Goal: Transaction & Acquisition: Obtain resource

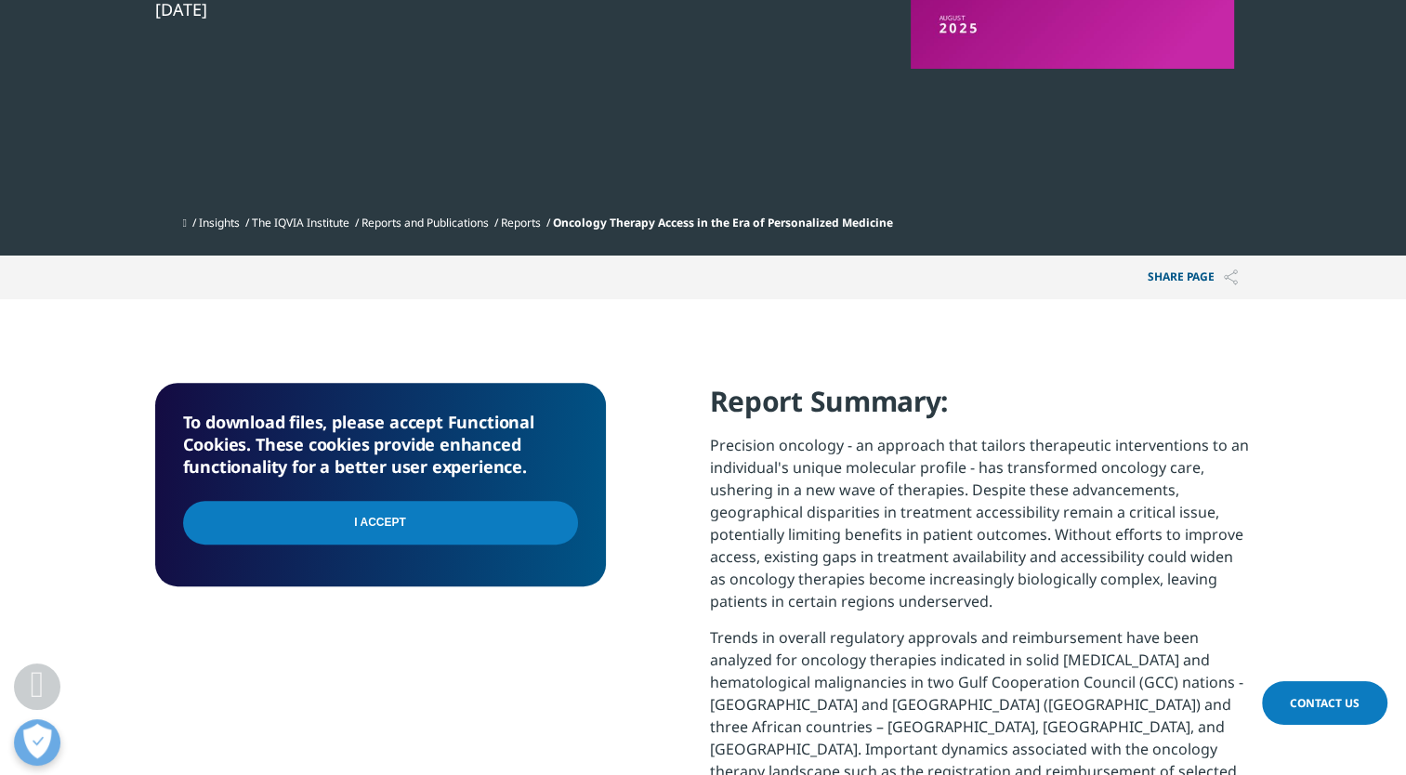
scroll to position [521, 0]
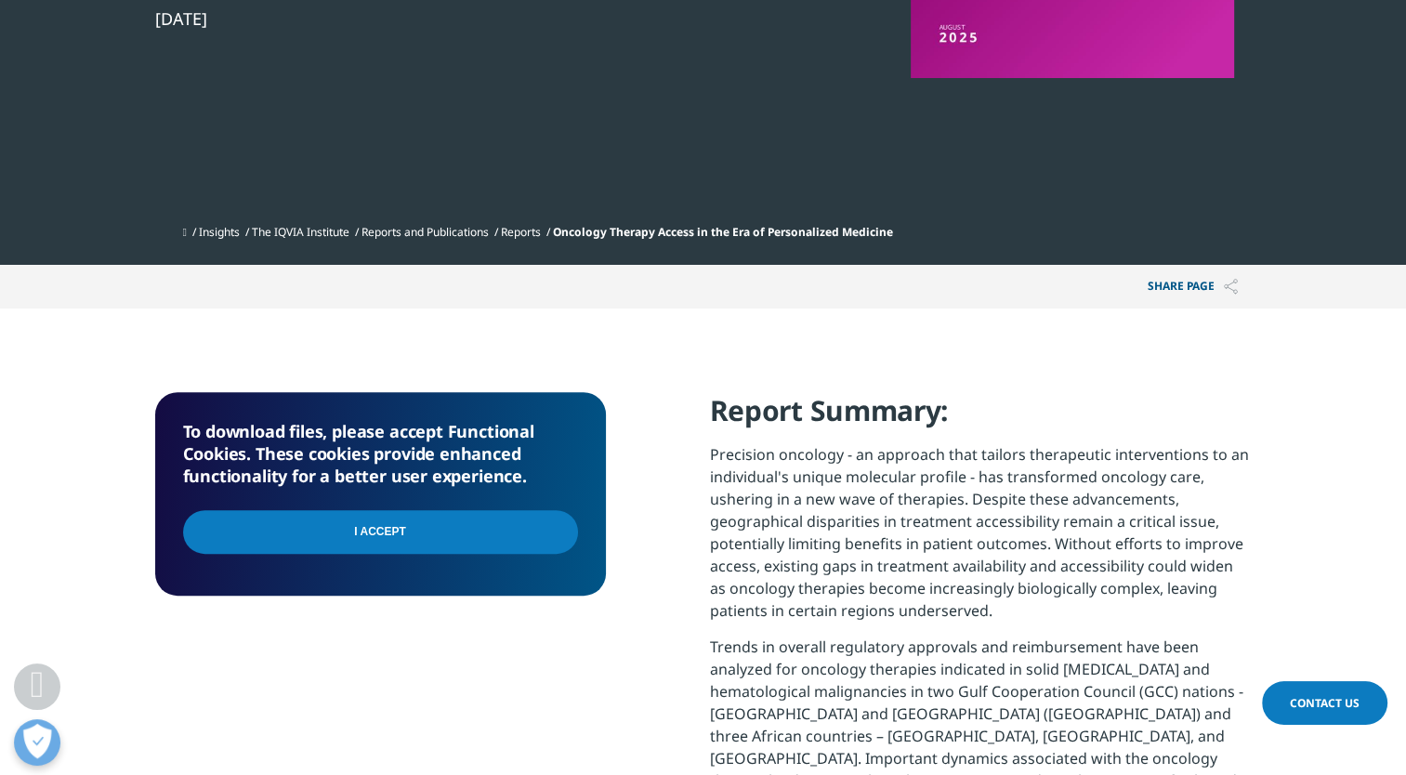
click at [487, 534] on input "I Accept" at bounding box center [380, 532] width 395 height 44
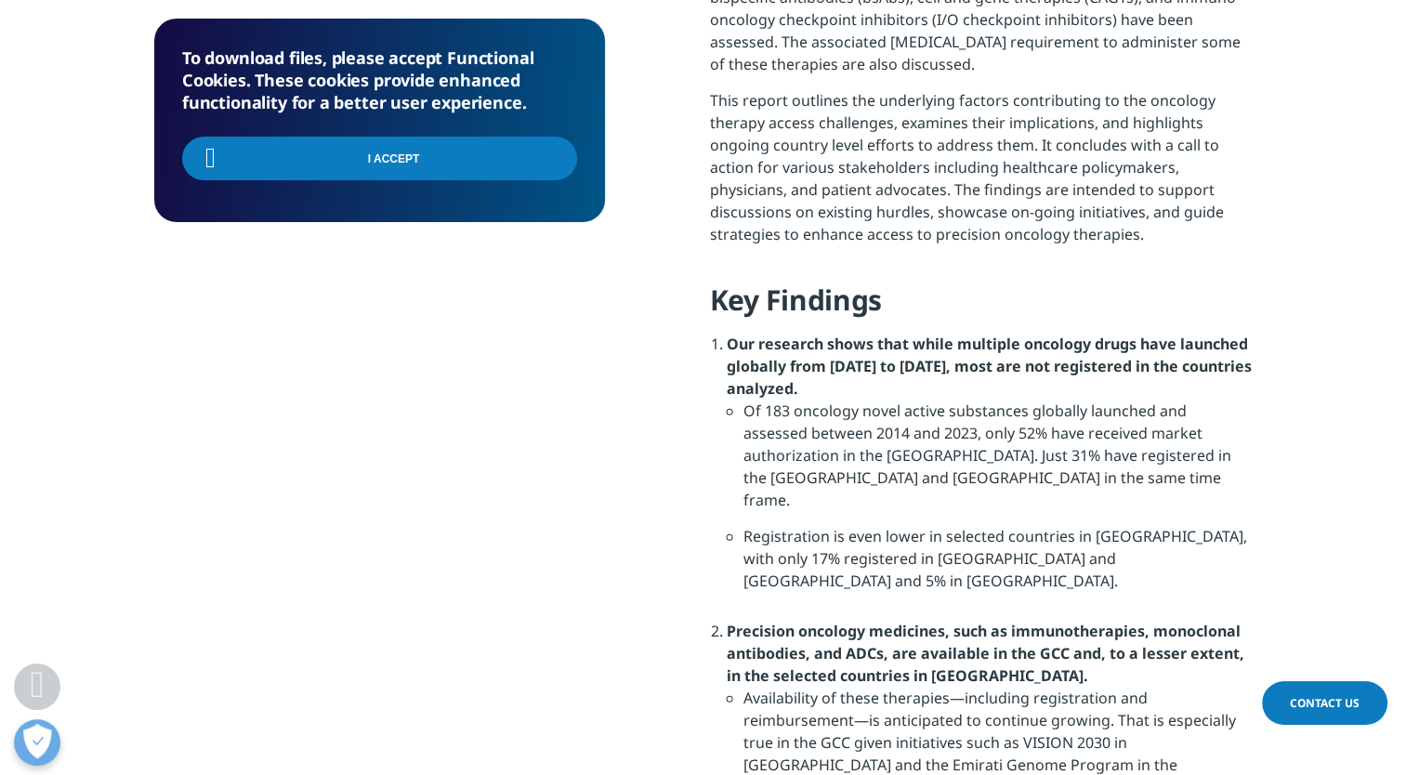
scroll to position [1547, 0]
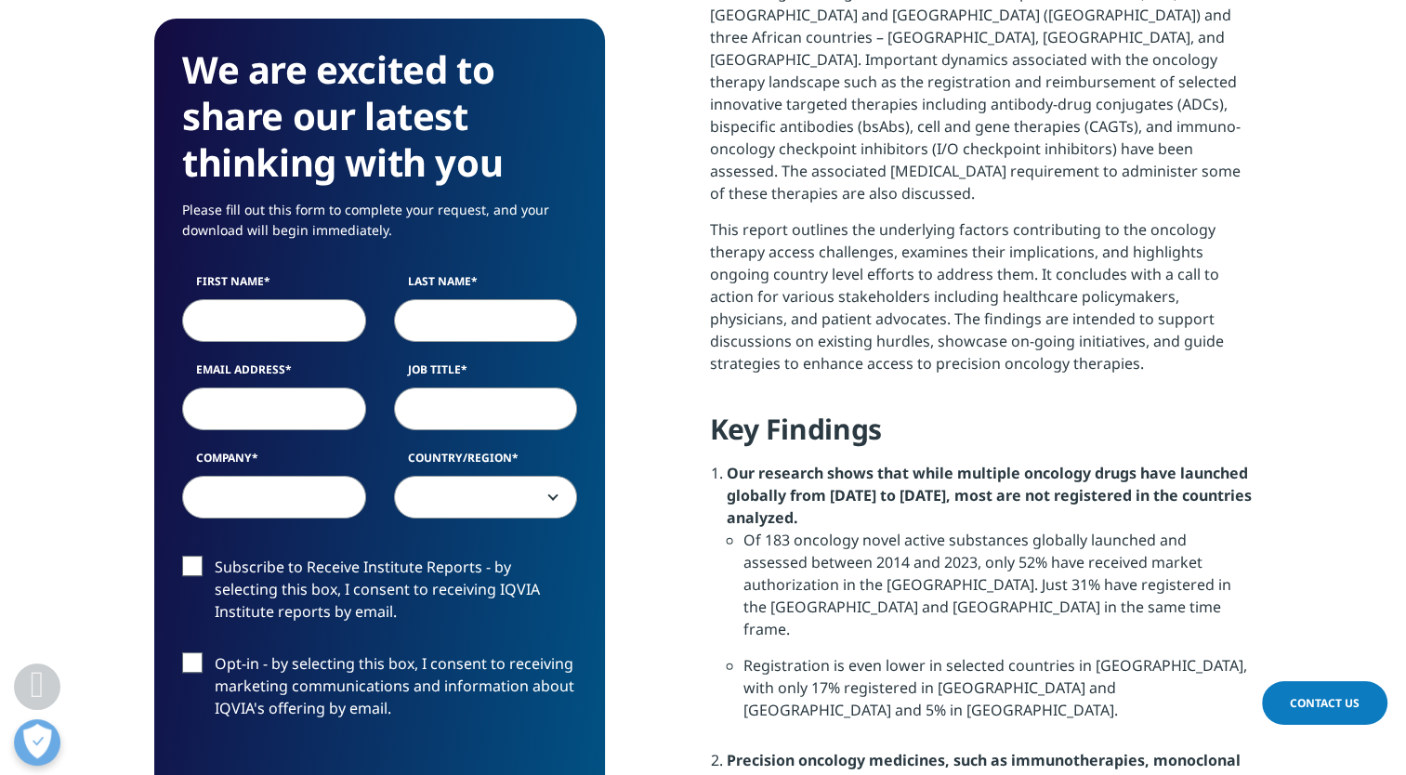
scroll to position [1212, 0]
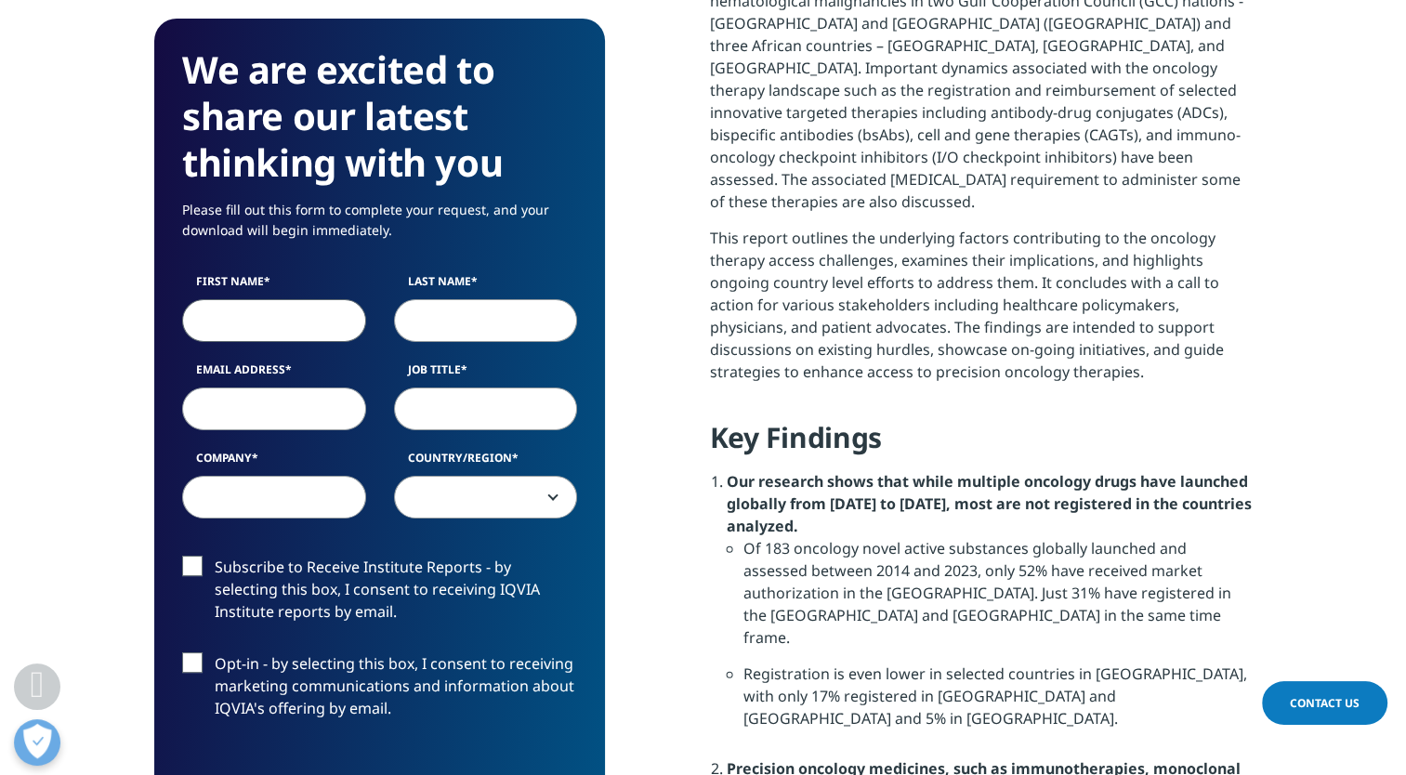
click at [302, 323] on input "First Name" at bounding box center [274, 320] width 184 height 43
type input "Nikhil"
type input "Goyal"
type input "nikhil.goyal@astellas.com"
type input "Astellas"
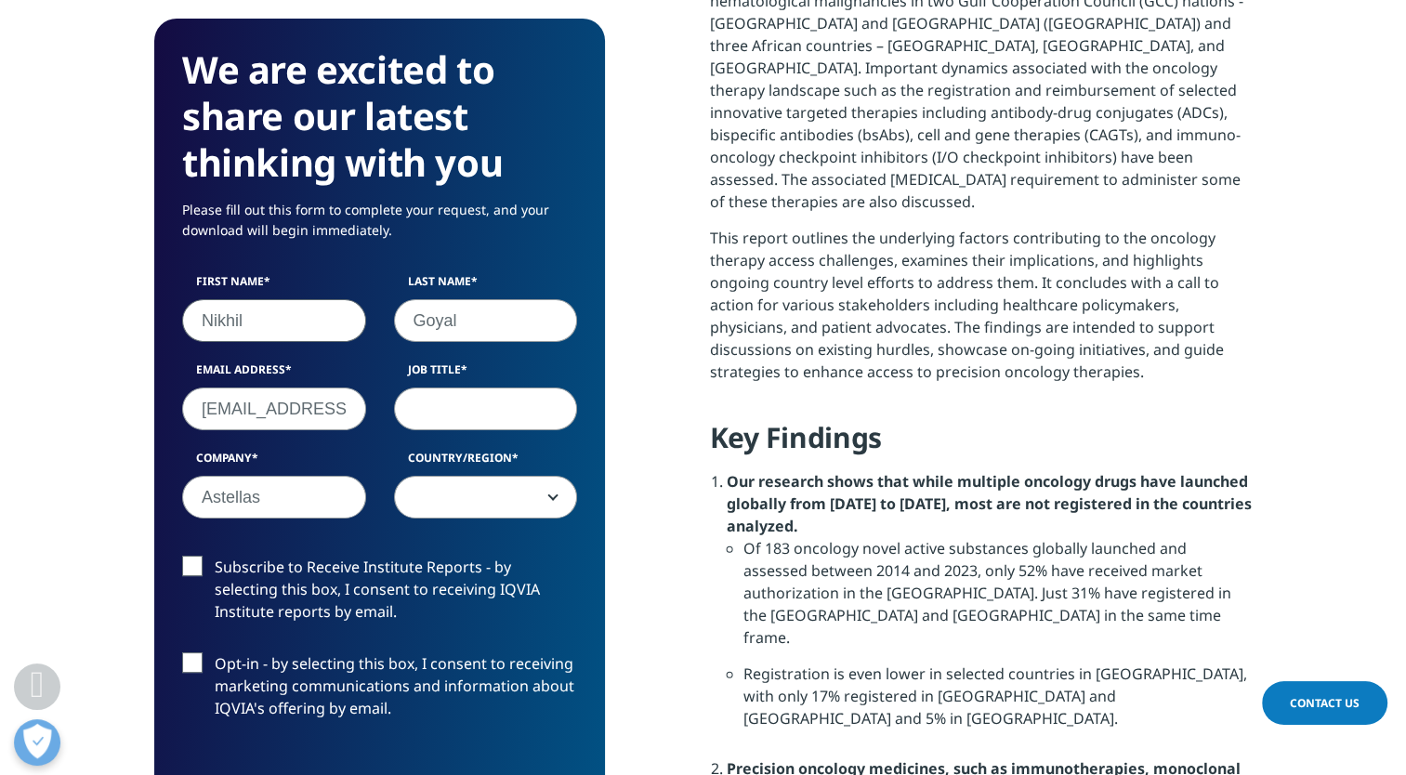
select select "Singapore"
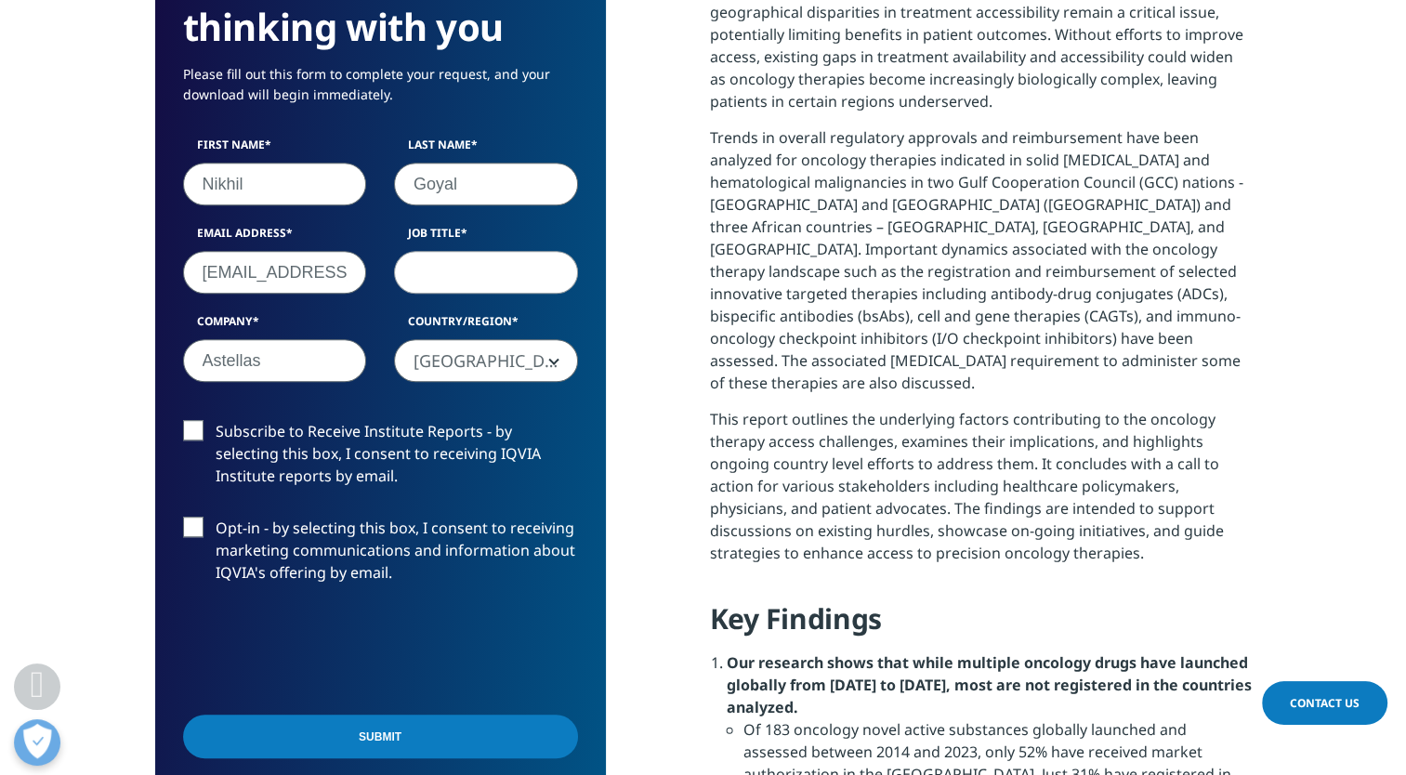
scroll to position [1034, 0]
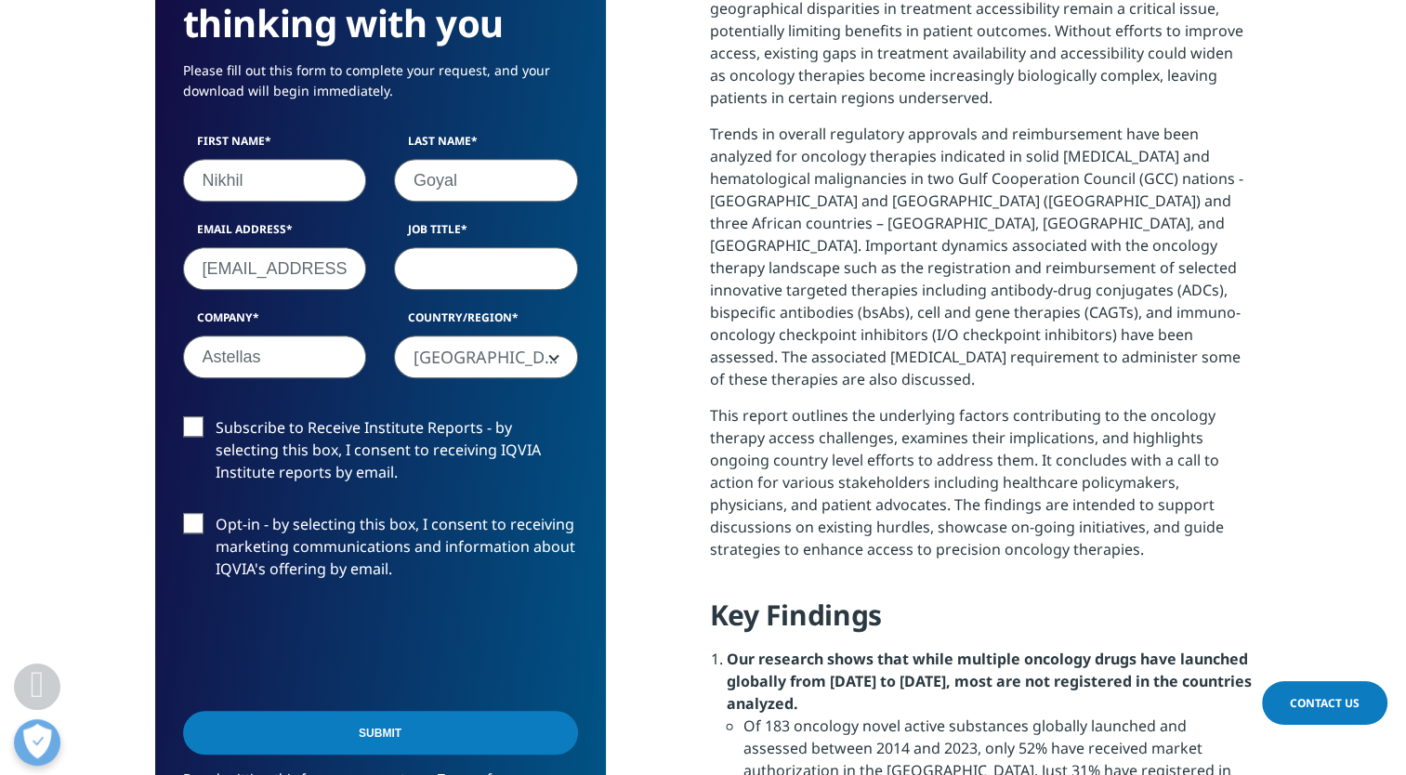
click at [474, 269] on input "Job Title" at bounding box center [486, 268] width 184 height 43
type input "BU Head"
click at [200, 449] on label "Subscribe to Receive Institute Reports - by selecting this box, I consent to re…" at bounding box center [380, 454] width 395 height 77
click at [216, 416] on input "Subscribe to Receive Institute Reports - by selecting this box, I consent to re…" at bounding box center [216, 416] width 0 height 0
click at [197, 513] on label "Opt-in - by selecting this box, I consent to receiving marketing communications…" at bounding box center [380, 551] width 395 height 77
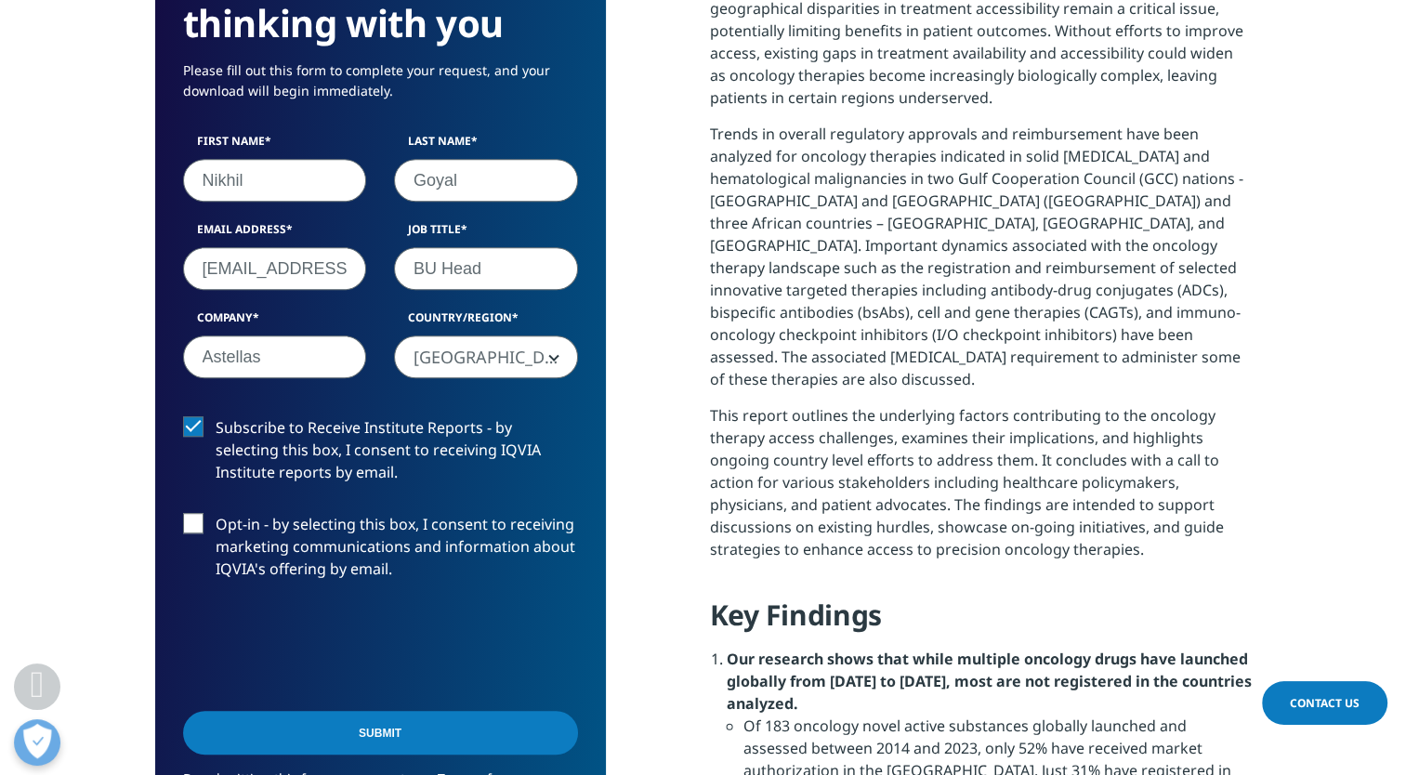
click at [216, 513] on input "Opt-in - by selecting this box, I consent to receiving marketing communications…" at bounding box center [216, 513] width 0 height 0
click at [464, 724] on input "Submit" at bounding box center [380, 733] width 395 height 44
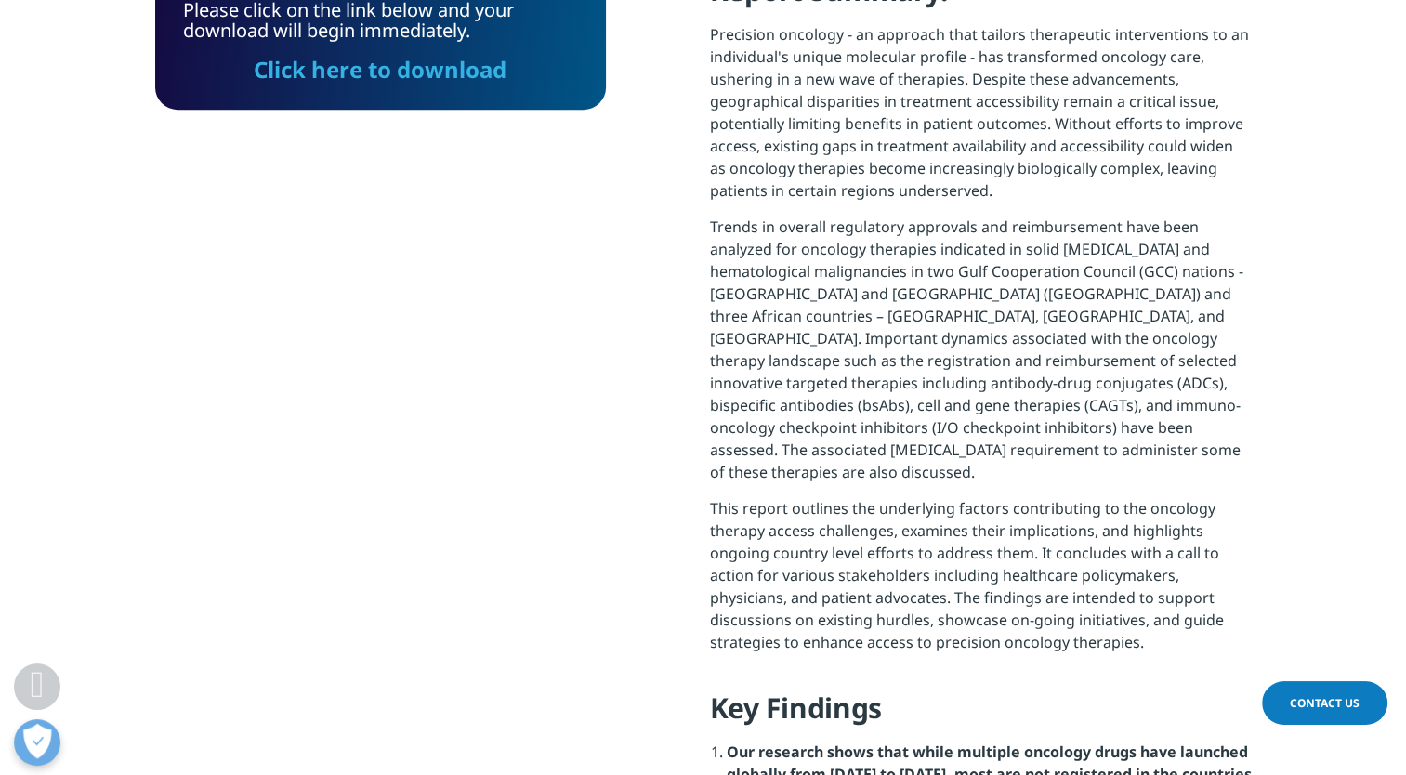
scroll to position [9, 9]
click at [454, 70] on link "Click here to download" at bounding box center [380, 69] width 253 height 31
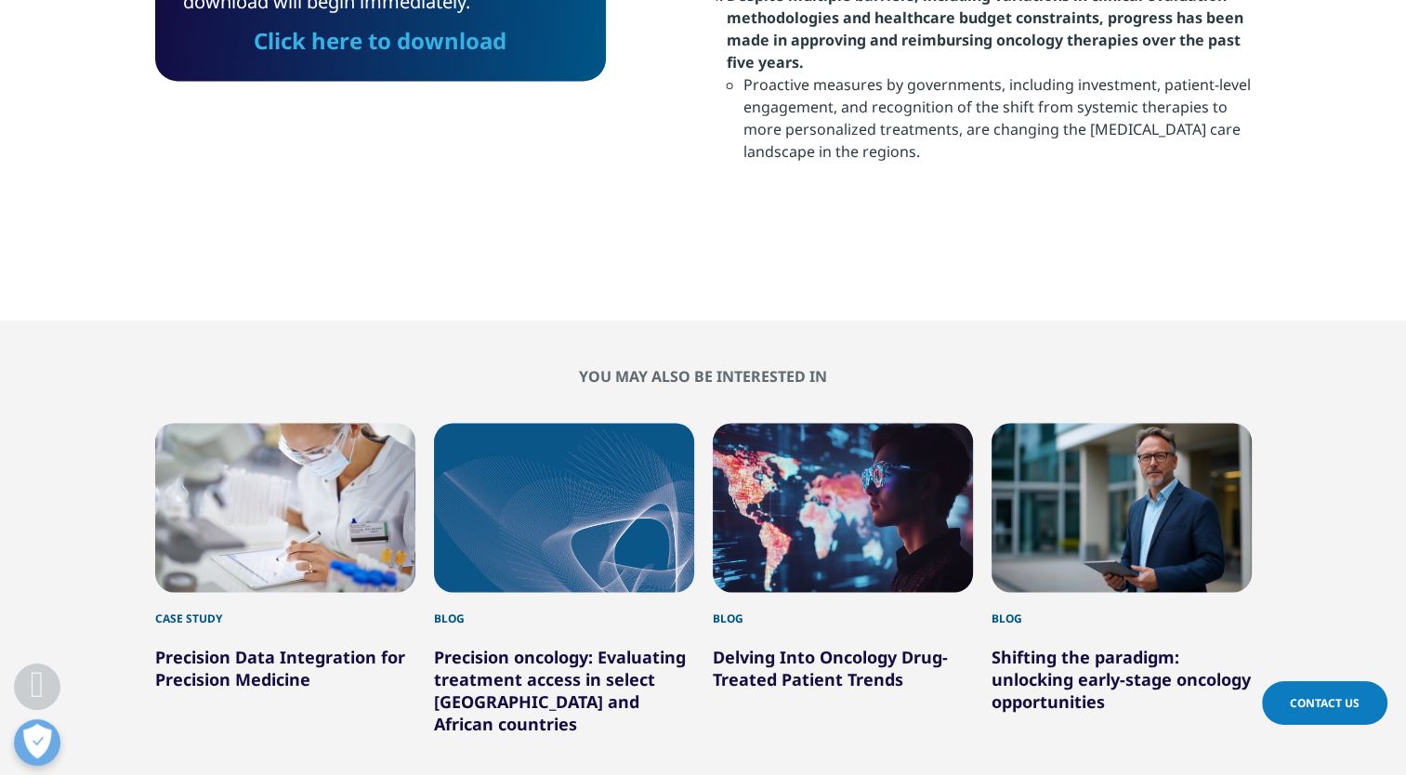
scroll to position [2662, 0]
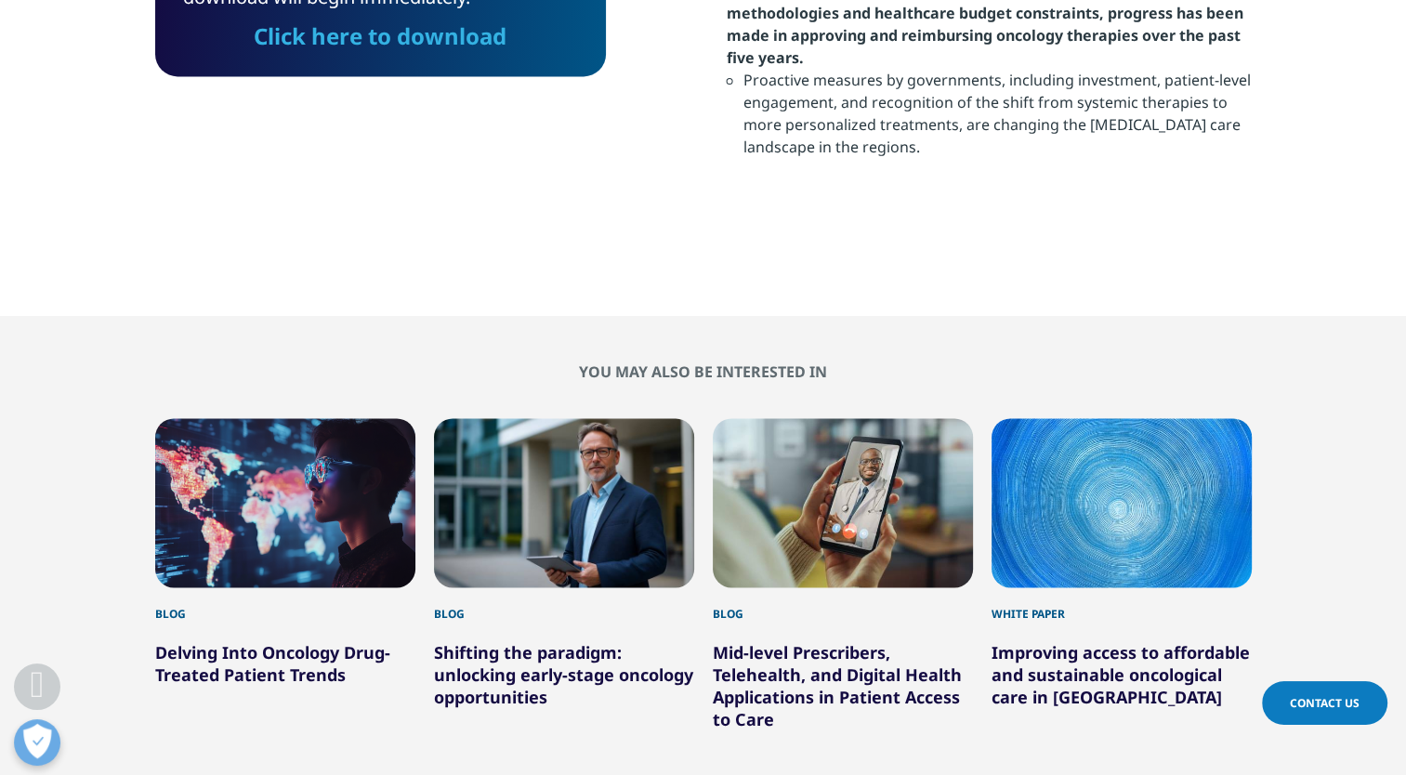
click at [1060, 418] on div "6 / 6" at bounding box center [1122, 502] width 260 height 169
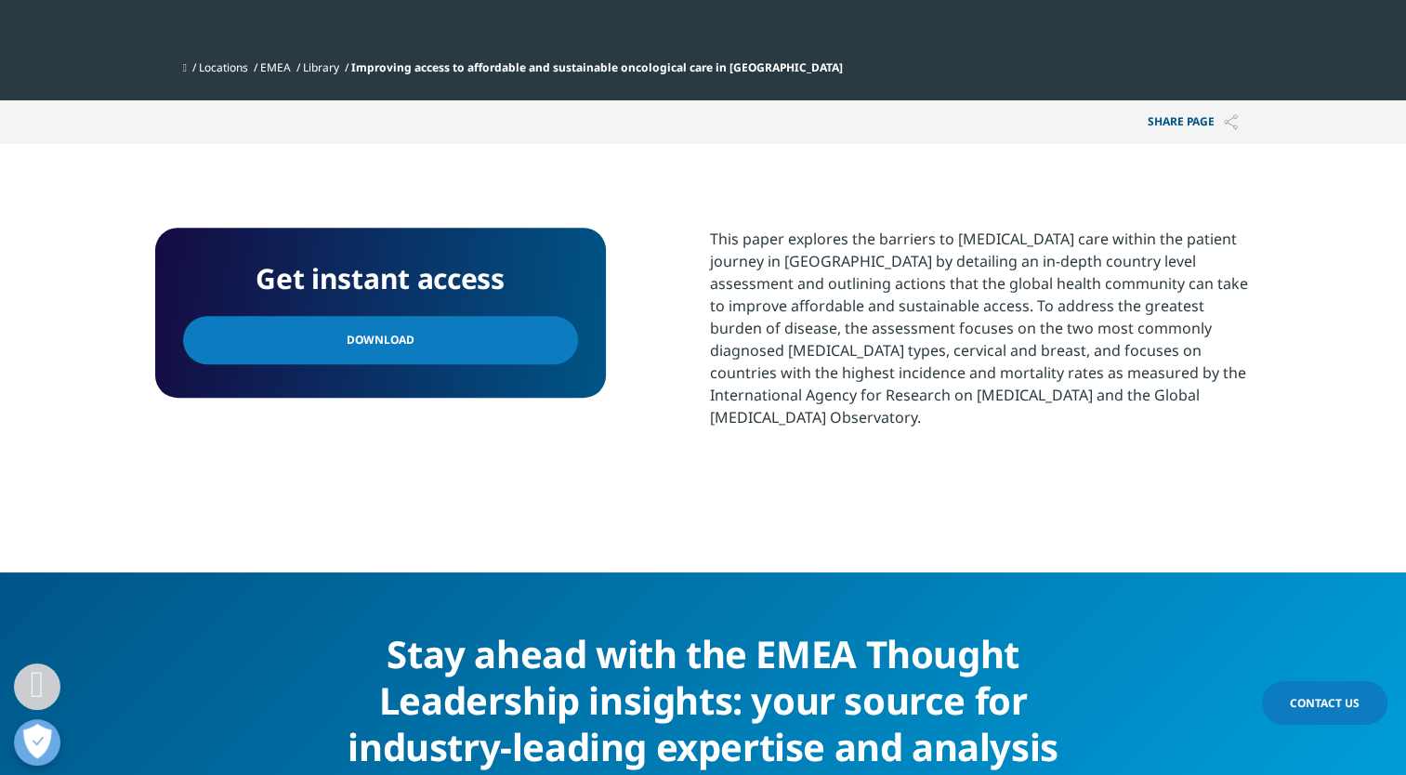
scroll to position [963, 0]
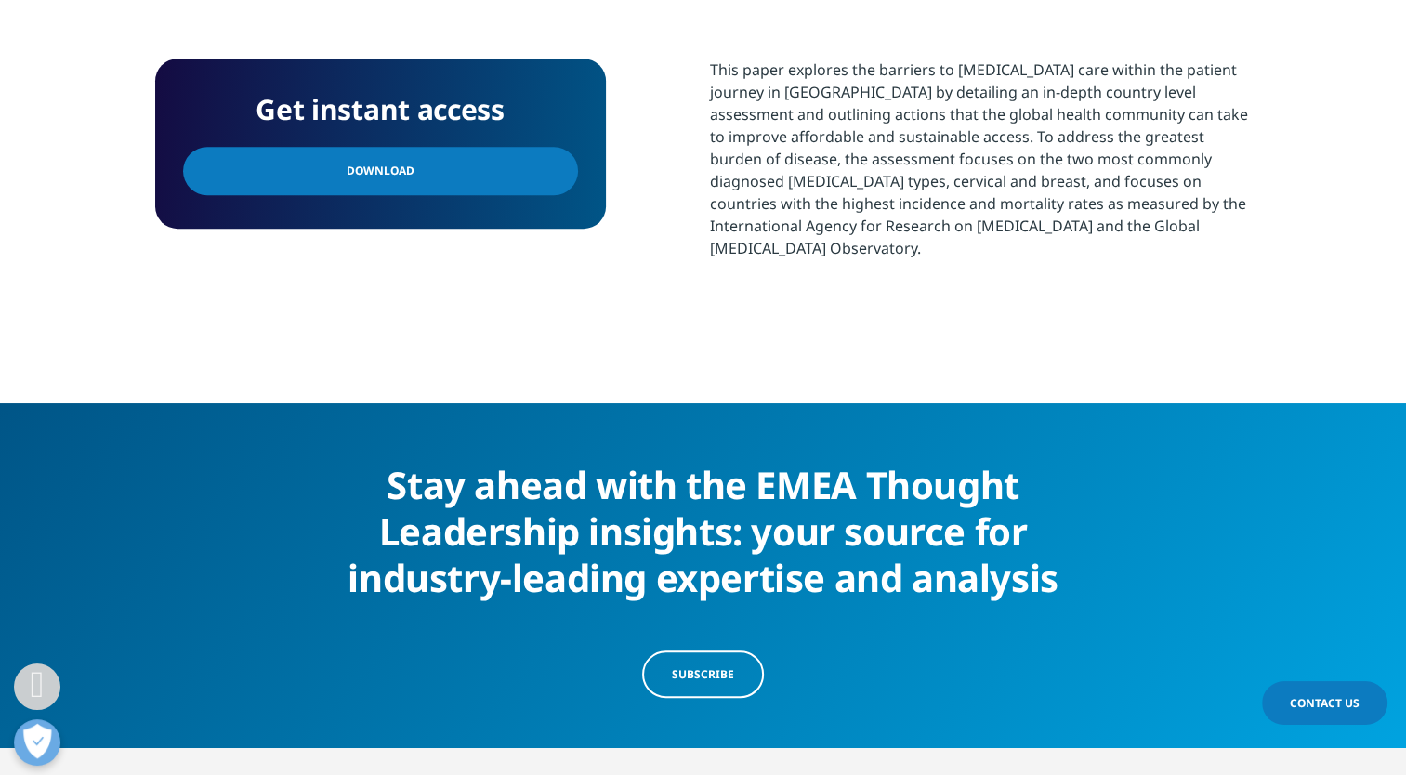
click at [520, 163] on link "Download" at bounding box center [380, 171] width 395 height 48
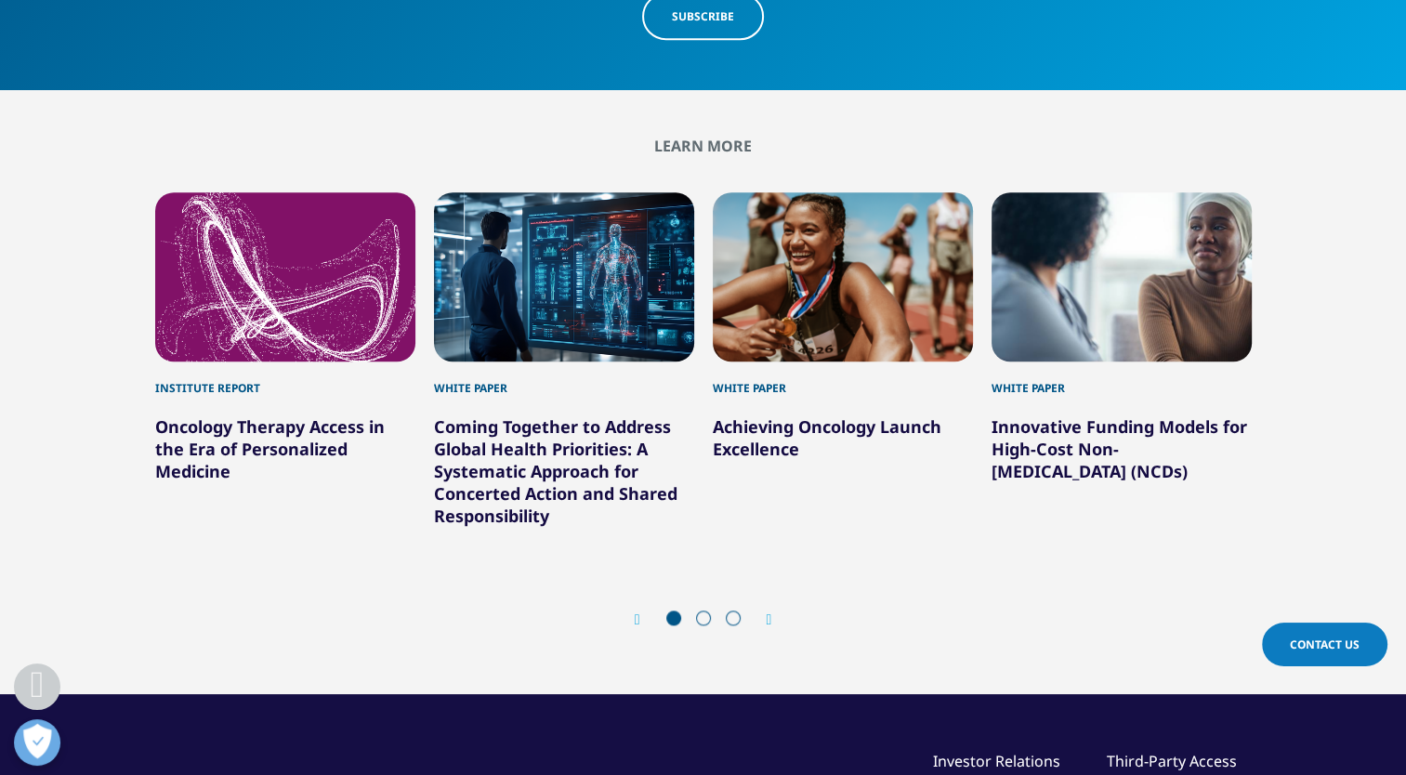
scroll to position [1629, 0]
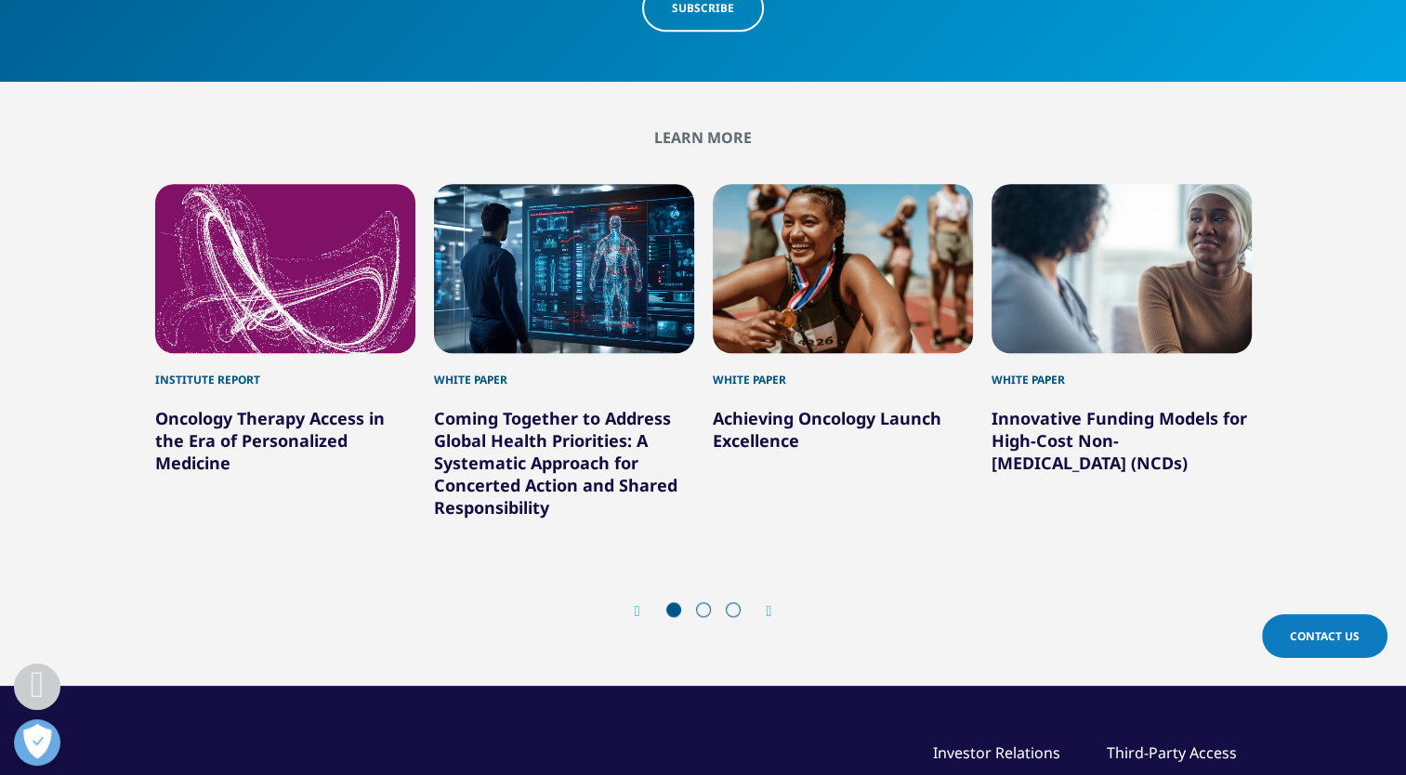
click at [765, 602] on div "Next" at bounding box center [760, 611] width 24 height 18
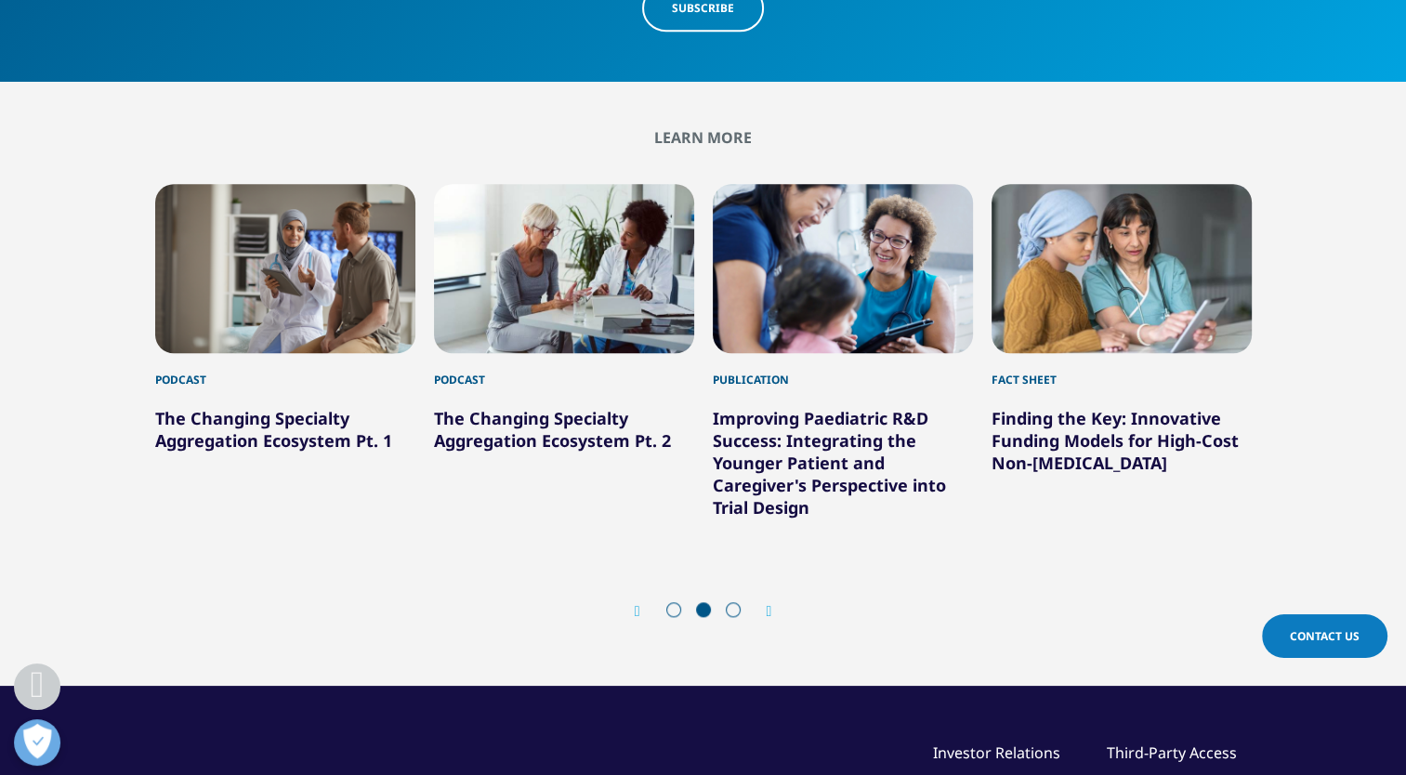
click at [765, 602] on div "Next" at bounding box center [760, 611] width 24 height 18
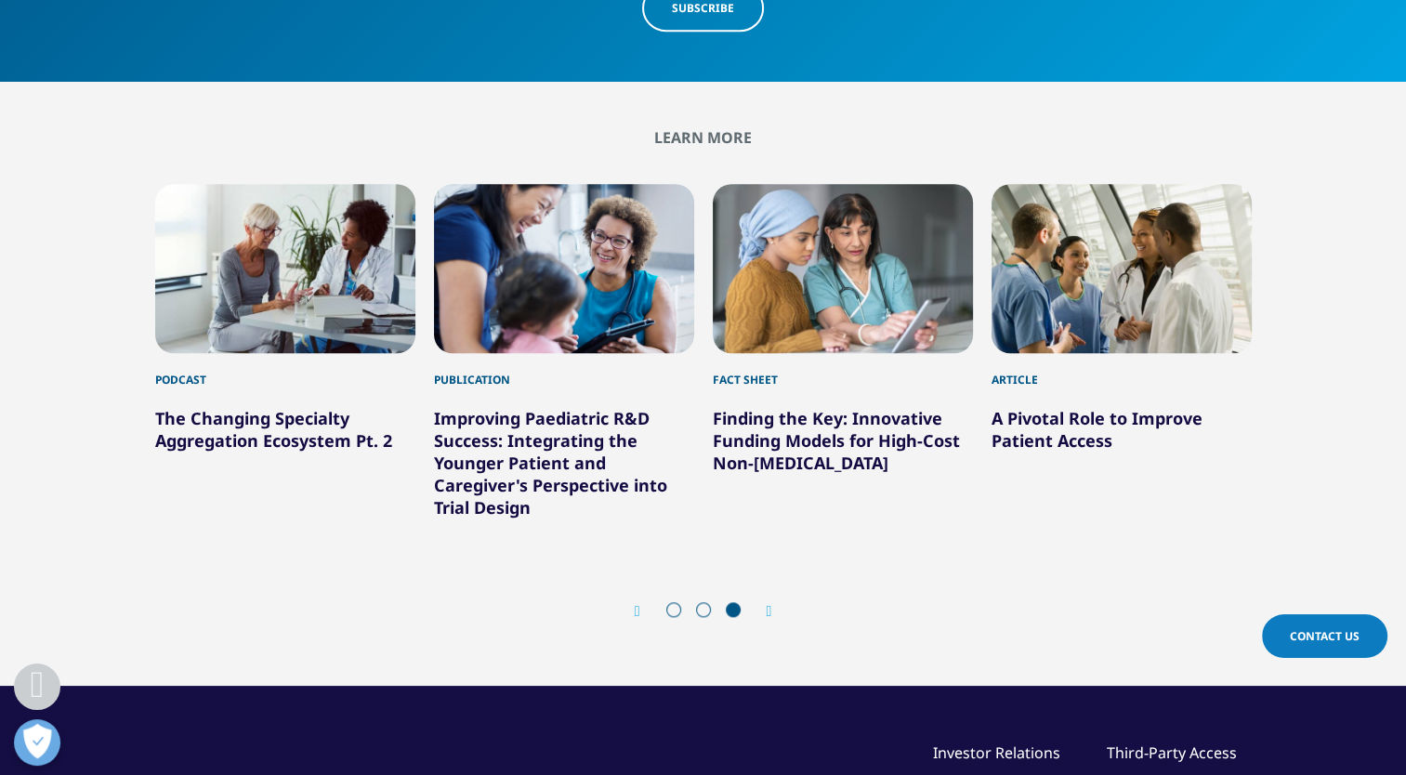
click at [768, 604] on icon "Next slide" at bounding box center [770, 611] width 6 height 15
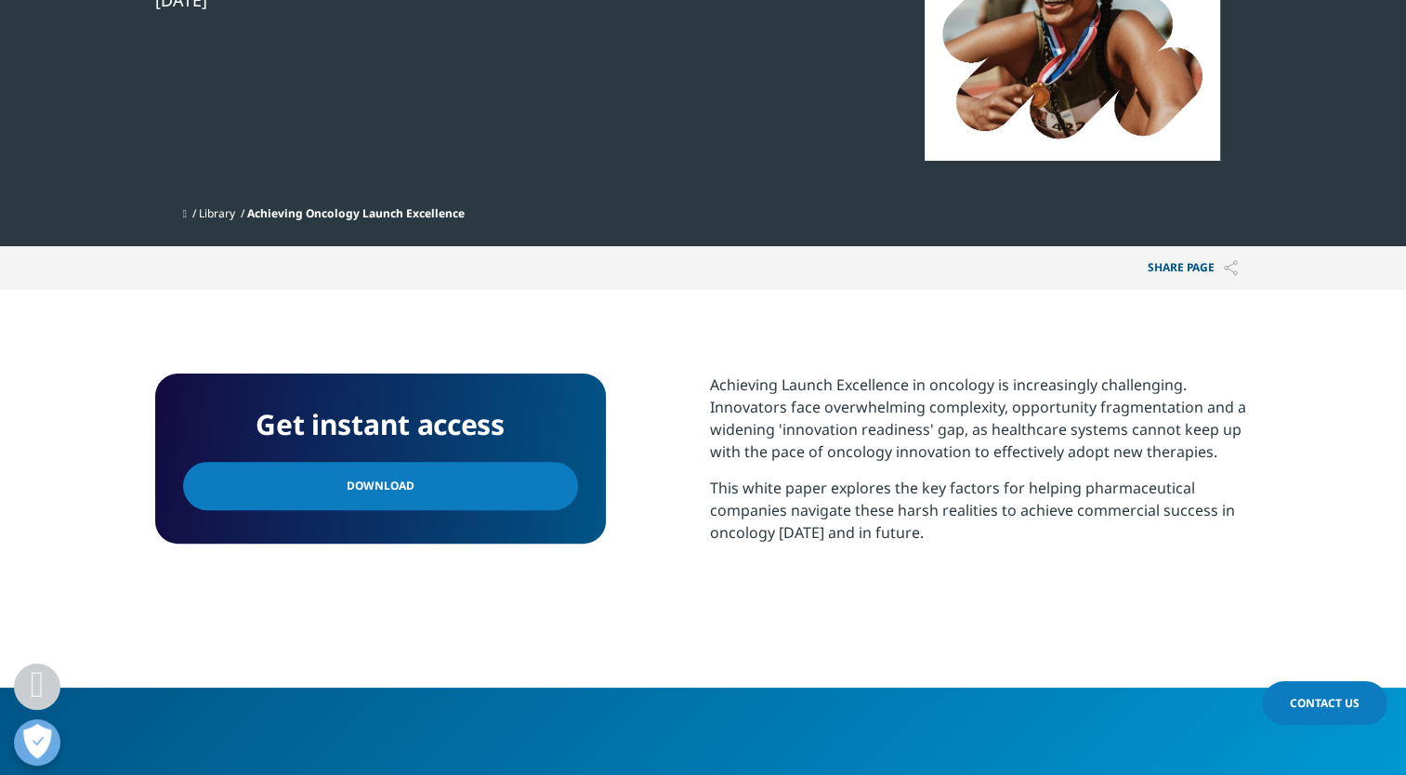
scroll to position [482, 0]
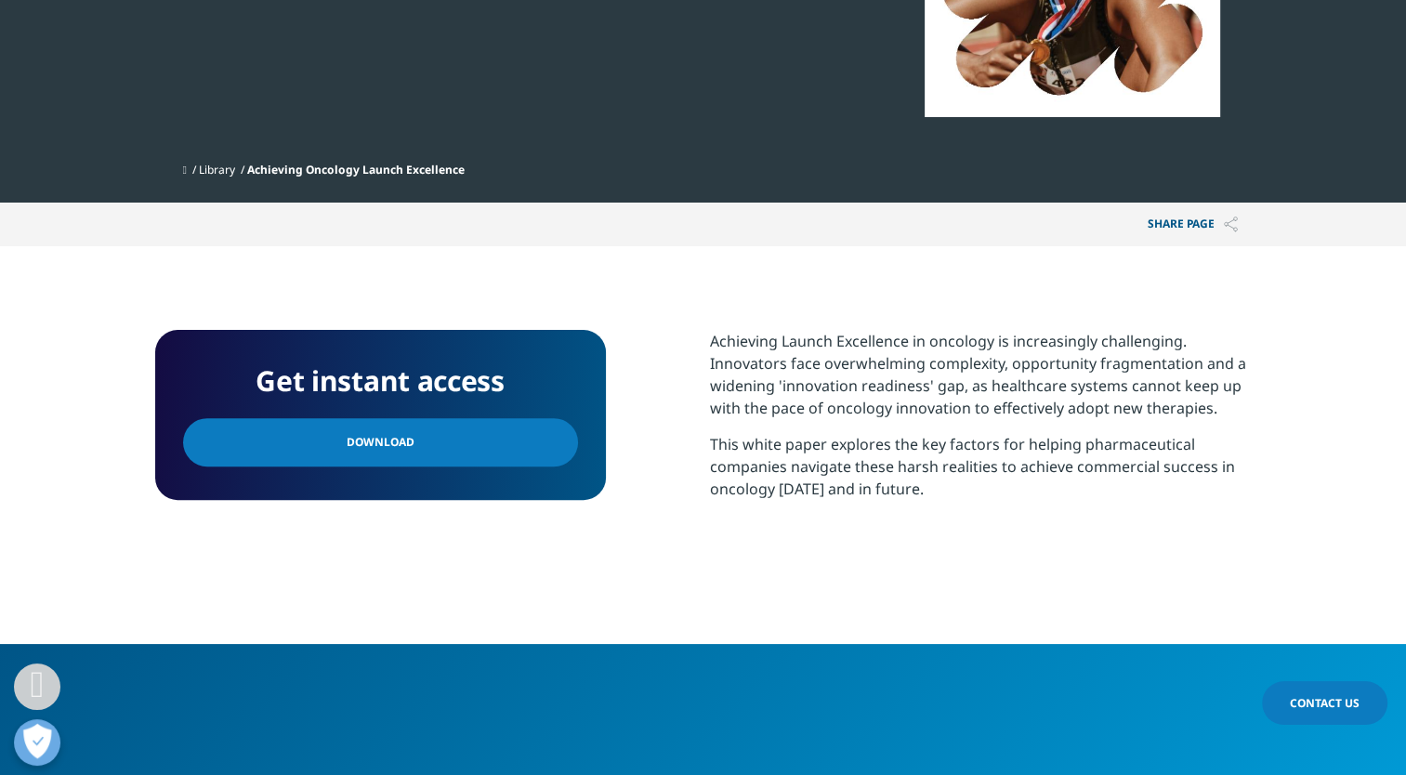
click at [465, 446] on link "Download" at bounding box center [380, 442] width 395 height 48
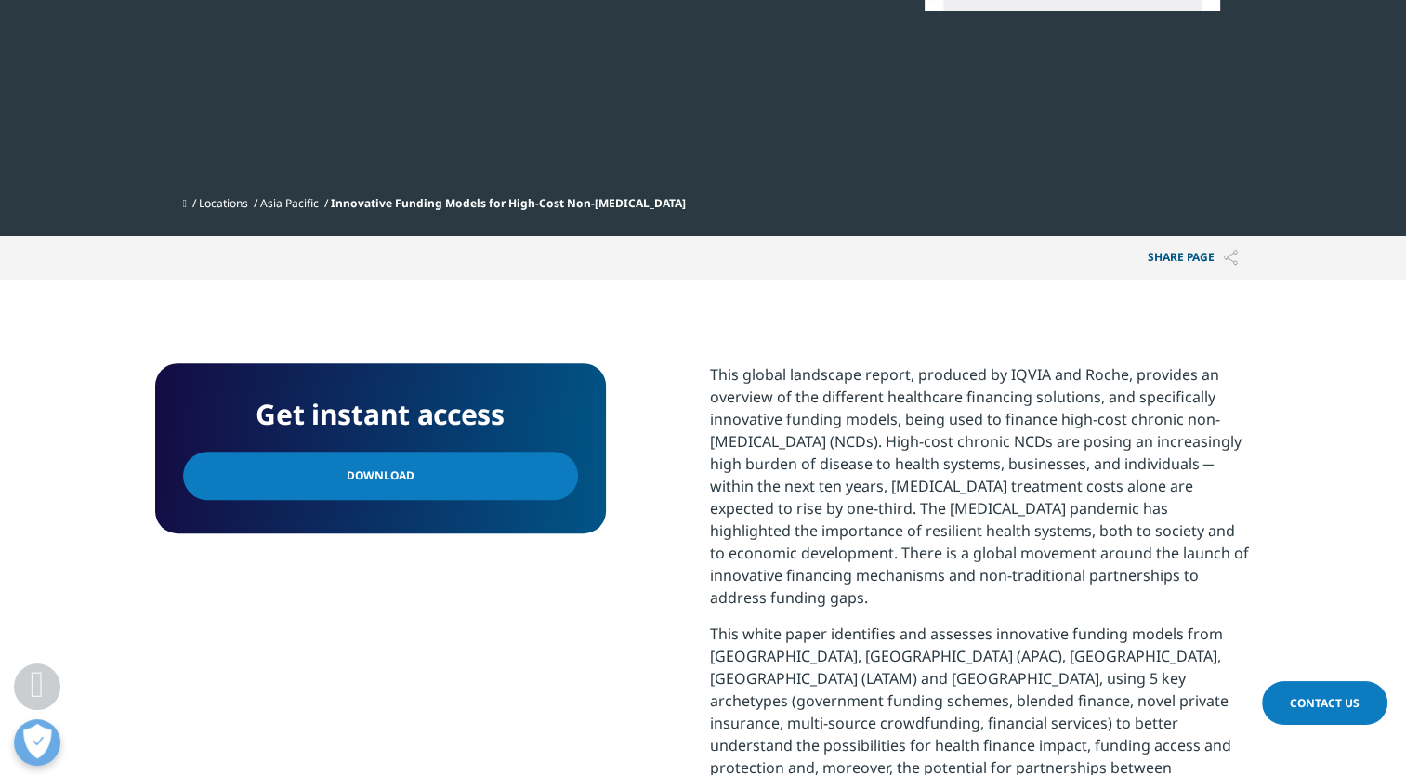
scroll to position [586, 0]
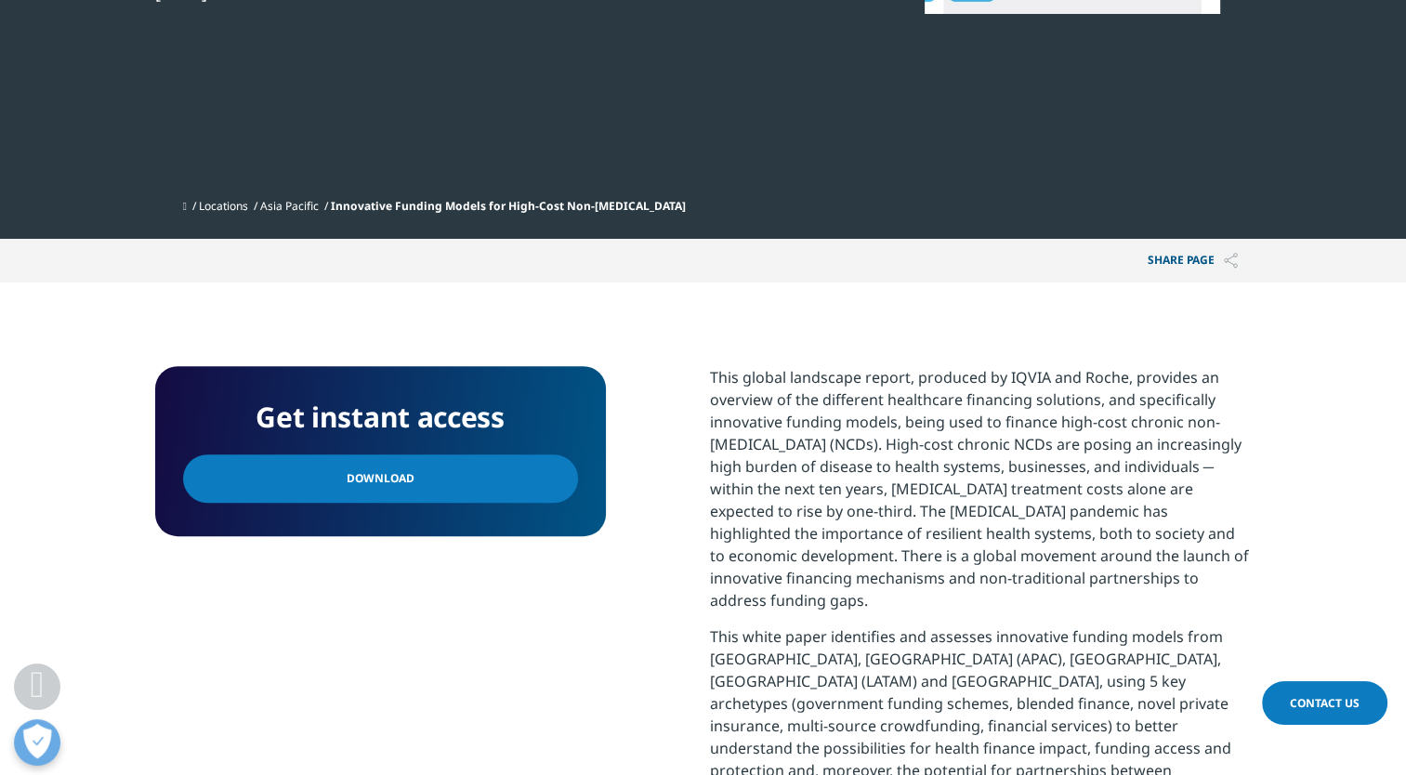
click at [520, 481] on link "Download" at bounding box center [380, 478] width 395 height 48
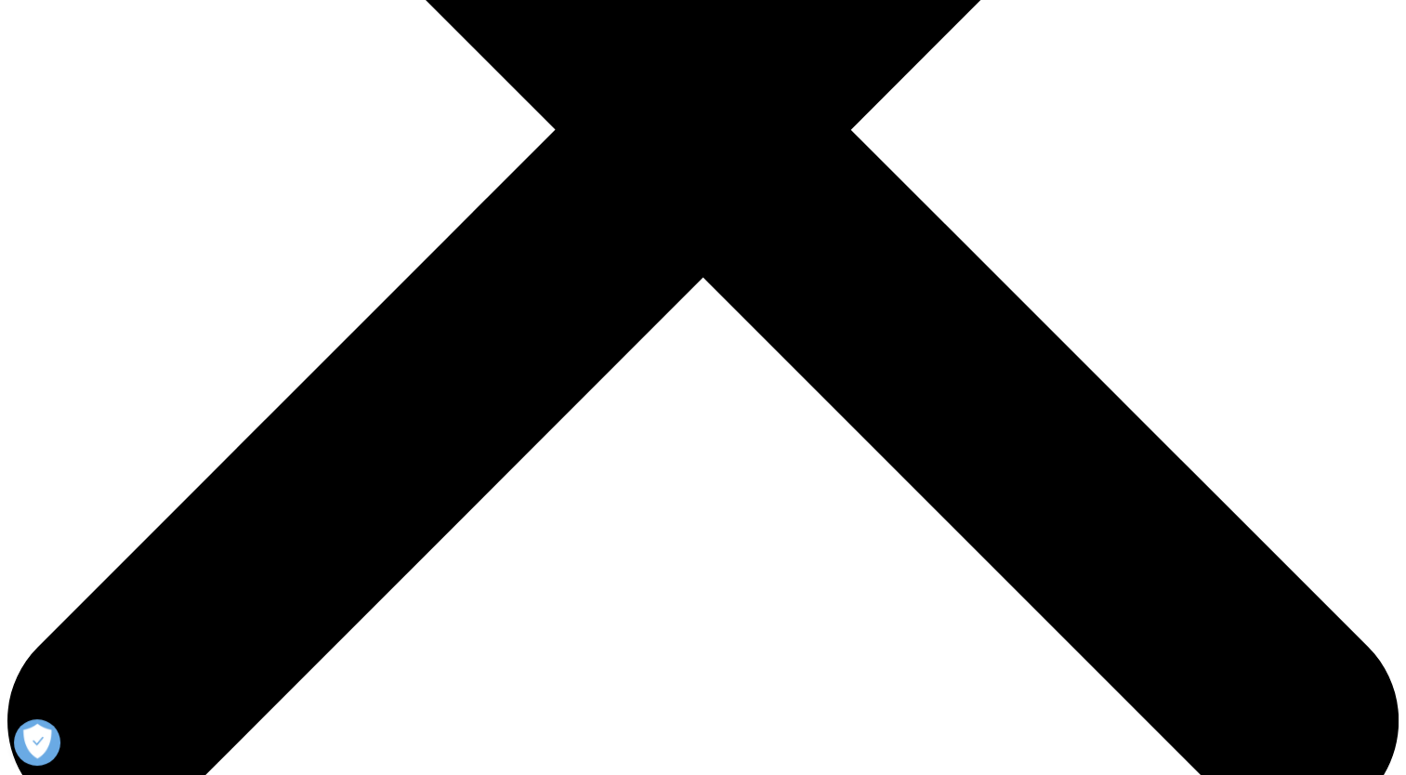
scroll to position [643, 0]
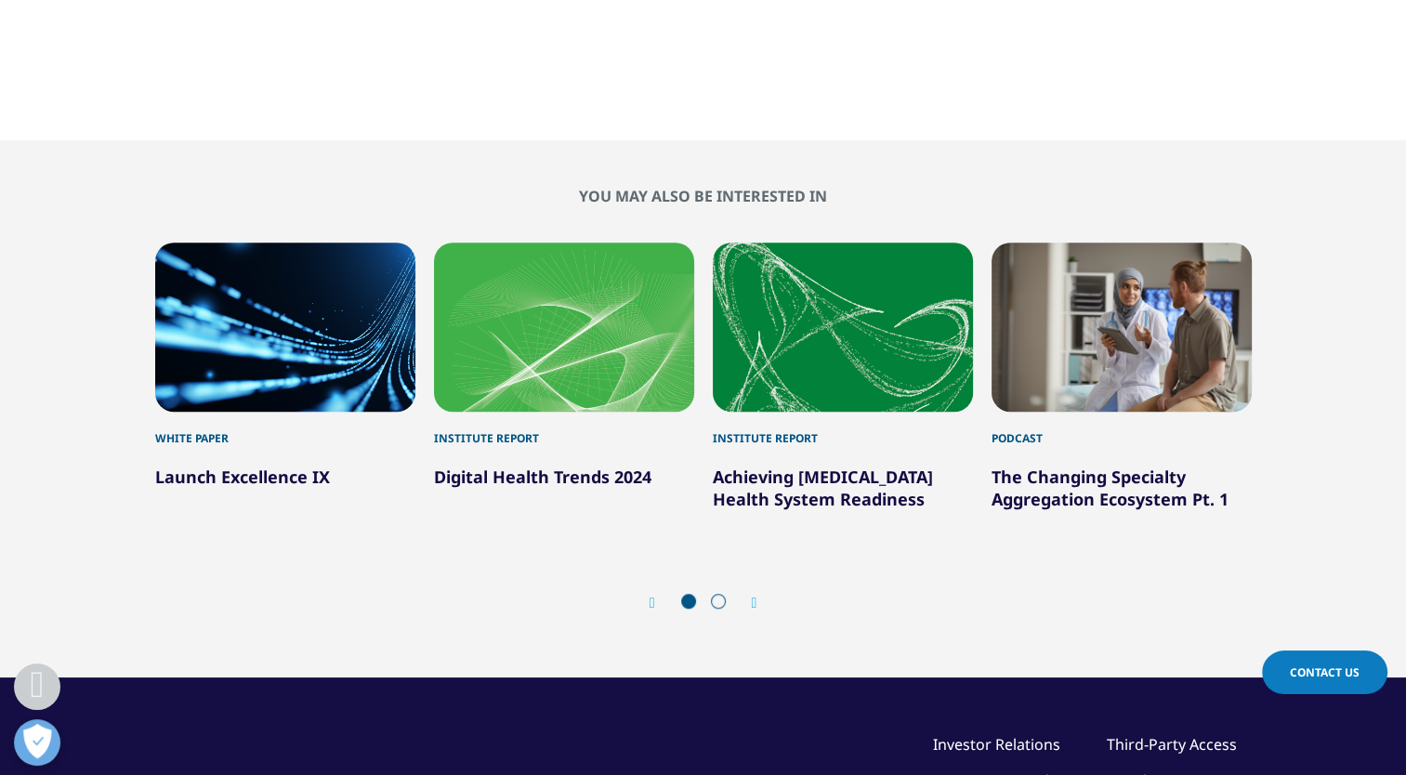
scroll to position [1167, 0]
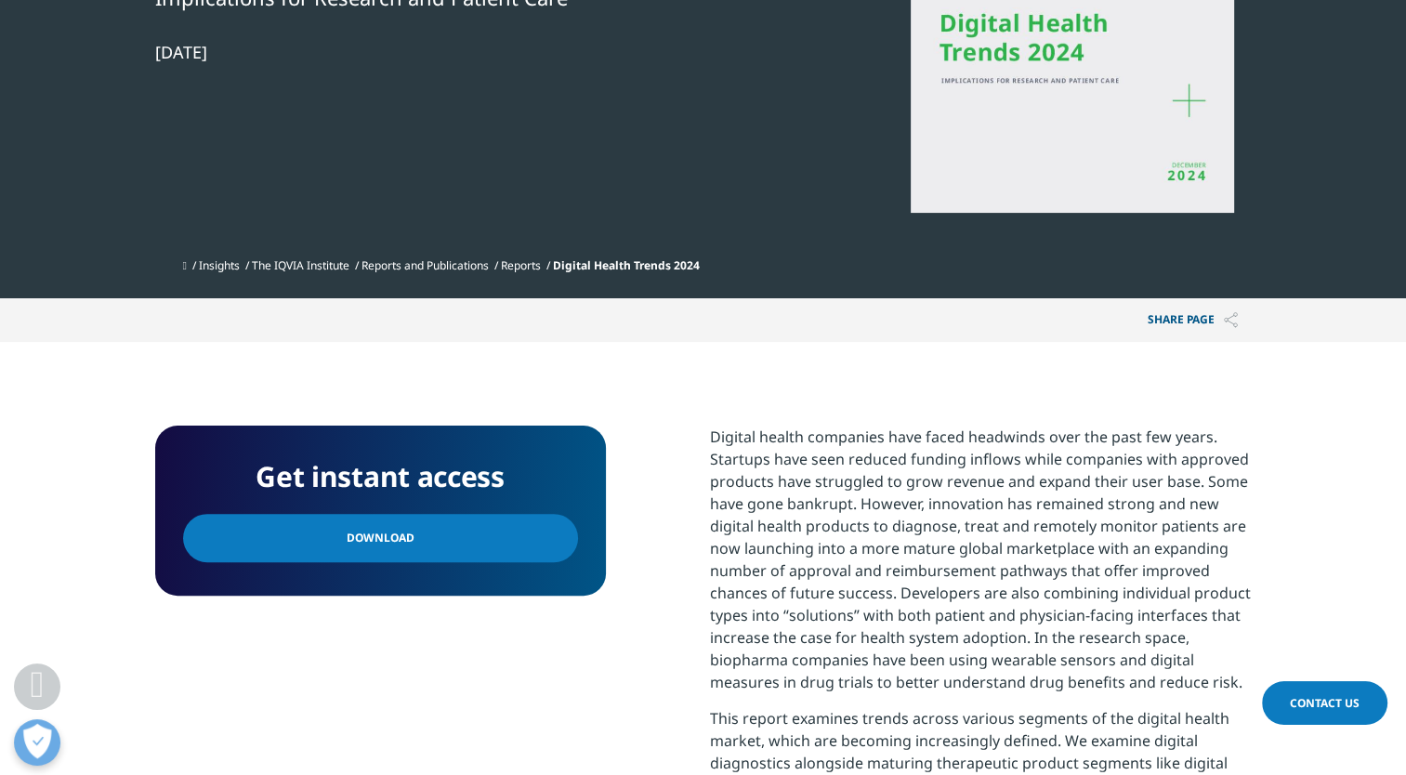
scroll to position [447, 0]
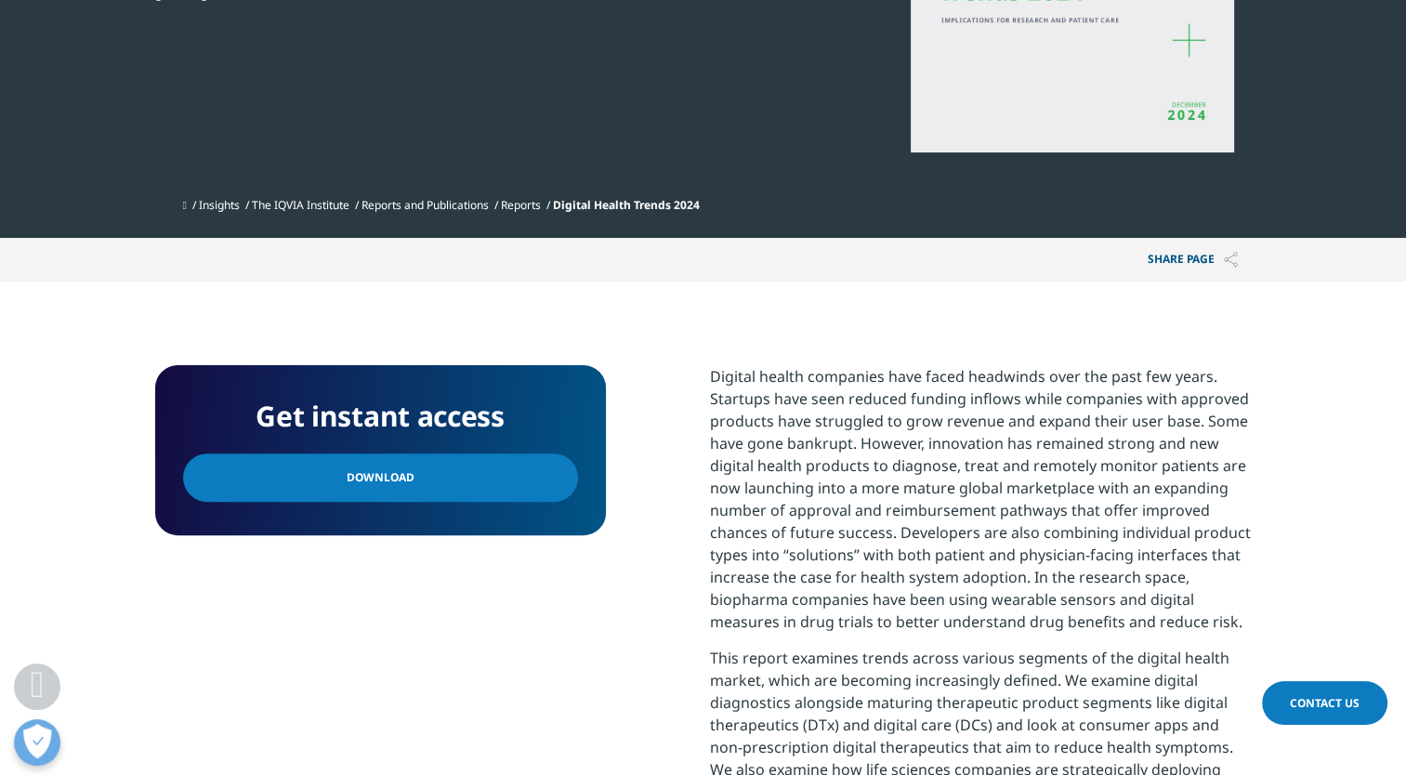
click at [483, 481] on link "Download" at bounding box center [380, 478] width 395 height 48
